Goal: Task Accomplishment & Management: Complete application form

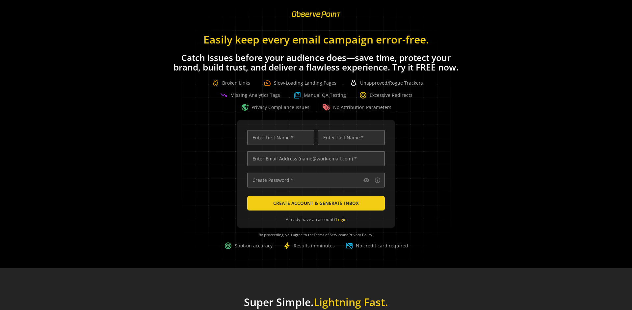
scroll to position [0, 2131]
click at [315, 158] on input "text" at bounding box center [316, 158] width 138 height 15
type input "qatest+01961150-c66e-70cb-b5f0-c15d2ee3146a-93745@observepoint.com"
click at [279, 137] on input "text" at bounding box center [280, 137] width 67 height 15
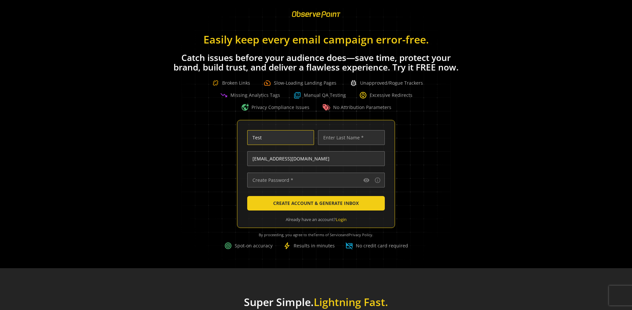
scroll to position [0, 0]
type input "Test"
click at [350, 137] on input "text" at bounding box center [351, 137] width 67 height 15
type input "Test"
click at [315, 180] on input "text" at bounding box center [316, 180] width 138 height 15
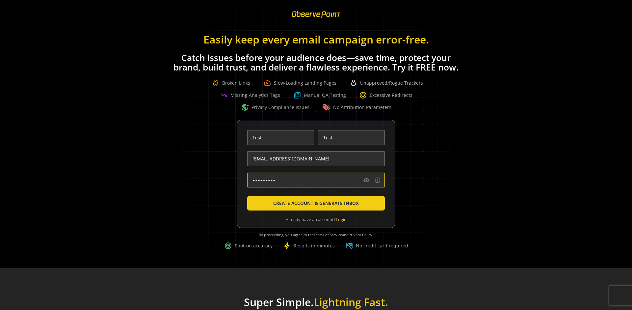
type input "••••••••••••••"
click at [315, 203] on span "CREATE ACCOUNT & GENERATE INBOX" at bounding box center [316, 203] width 86 height 12
